Goal: Transaction & Acquisition: Subscribe to service/newsletter

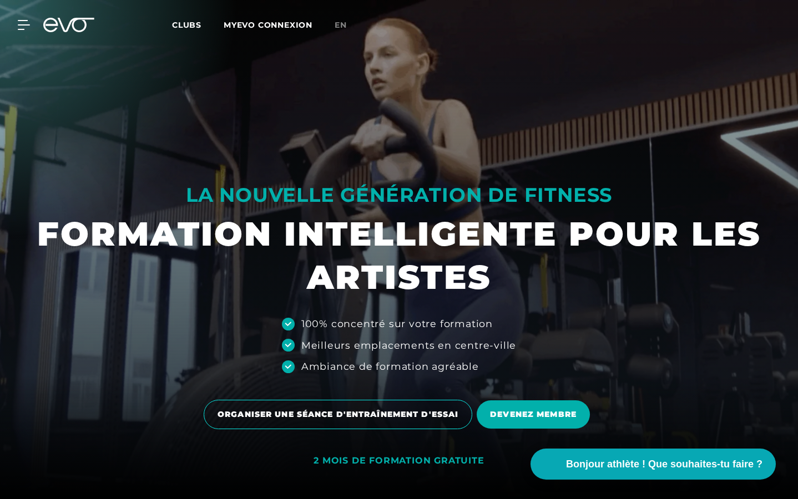
click at [646, 188] on div at bounding box center [399, 249] width 798 height 499
click at [30, 23] on div "Connexion MyEVO À propos d'EVO Adhésions Entraînement d'essai PASS JOURNALIER E…" at bounding box center [17, 25] width 39 height 10
click at [29, 22] on icon at bounding box center [26, 25] width 16 height 10
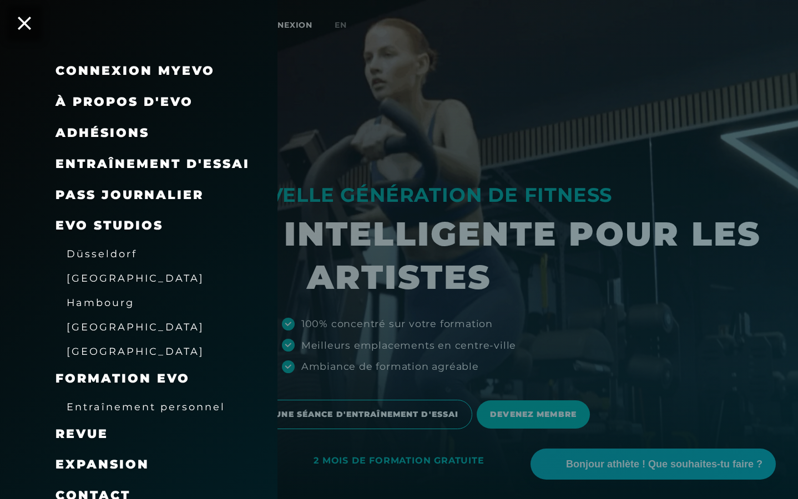
click at [84, 129] on font "Adhésions" at bounding box center [102, 132] width 94 height 15
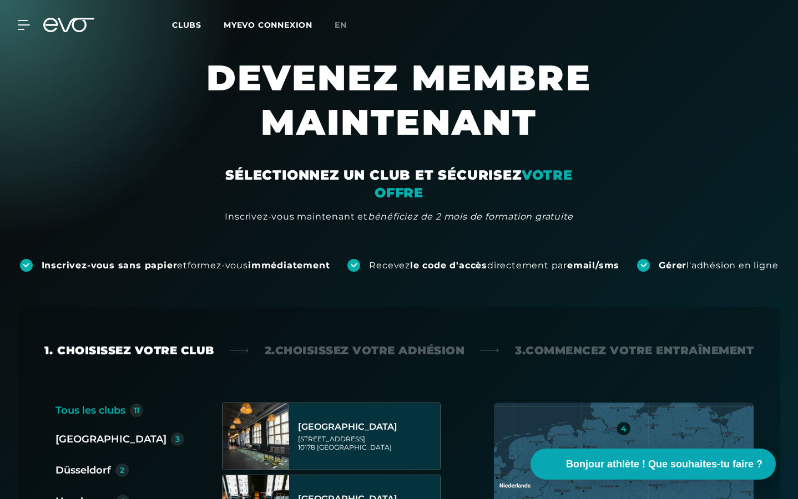
click at [25, 31] on div "Connexion MyEVO À propos d'EVO Adhésions Entraînement d'essai PASS JOURNALIER E…" at bounding box center [398, 25] width 793 height 32
click at [24, 22] on icon at bounding box center [26, 25] width 16 height 10
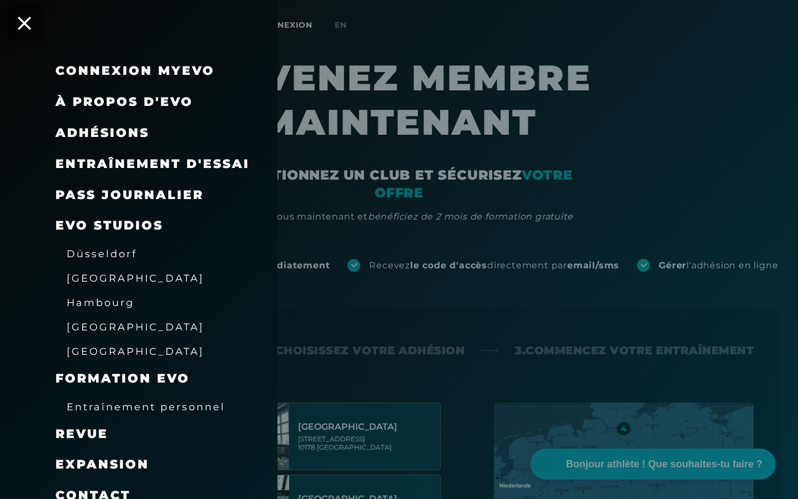
click at [115, 68] on font "Connexion MyEVO" at bounding box center [134, 70] width 159 height 15
click at [25, 24] on icon at bounding box center [24, 23] width 14 height 14
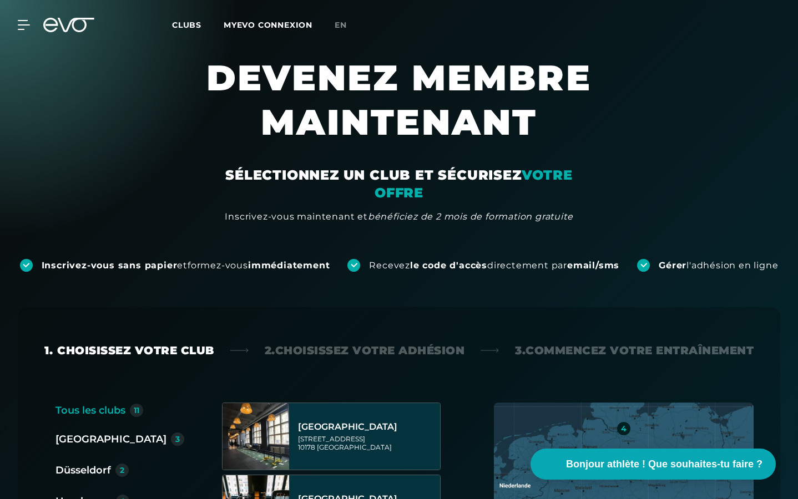
click at [25, 24] on icon at bounding box center [24, 25] width 12 height 10
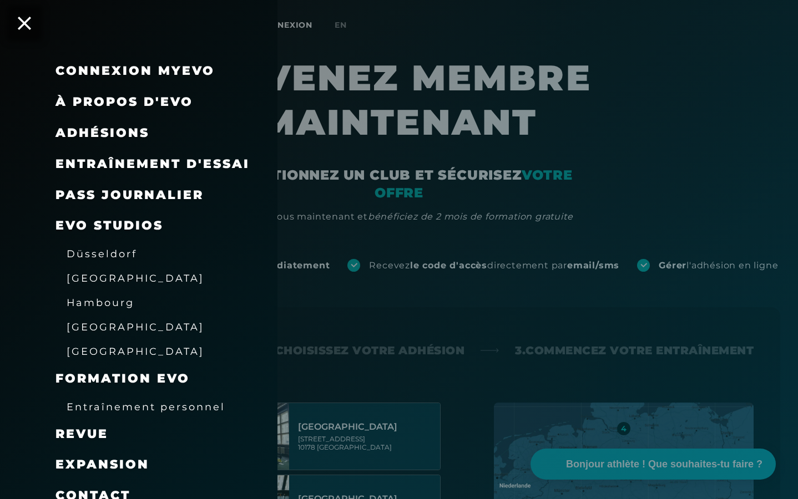
click at [95, 128] on font "Adhésions" at bounding box center [102, 132] width 94 height 15
click at [116, 134] on font "Adhésions" at bounding box center [102, 132] width 94 height 15
click at [126, 131] on font "Adhésions" at bounding box center [102, 132] width 94 height 15
click at [633, 148] on div at bounding box center [399, 249] width 798 height 499
